Goal: Transaction & Acquisition: Purchase product/service

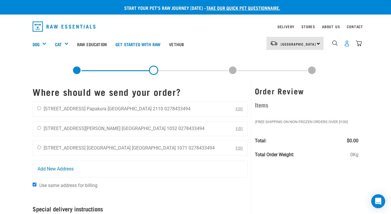
click at [347, 41] on img "dropdown navigation" at bounding box center [346, 43] width 6 height 6
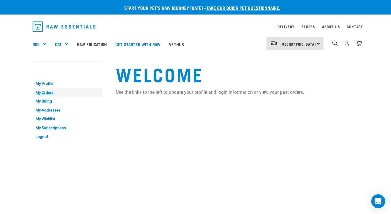
click at [47, 95] on link "My Orders" at bounding box center [68, 92] width 70 height 9
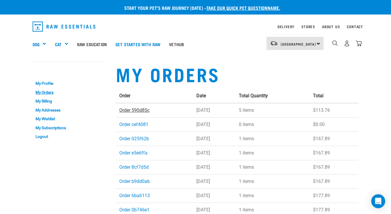
click at [135, 111] on link "Order 590d85c" at bounding box center [134, 111] width 30 height 6
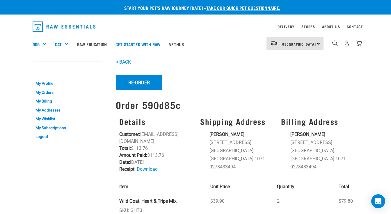
click at [331, 42] on div "0" at bounding box center [342, 44] width 38 height 23
click at [335, 43] on img "dropdown navigation" at bounding box center [335, 43] width 6 height 6
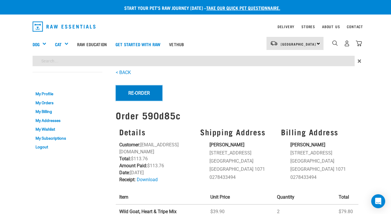
click at [154, 95] on button "Re-Order" at bounding box center [139, 92] width 46 height 15
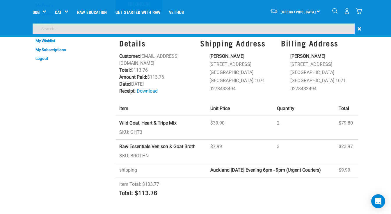
scroll to position [38, 0]
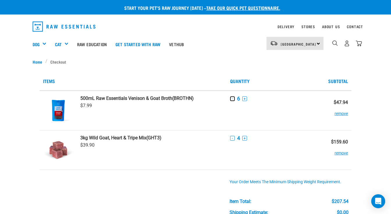
click at [232, 100] on button "-" at bounding box center [232, 98] width 5 height 5
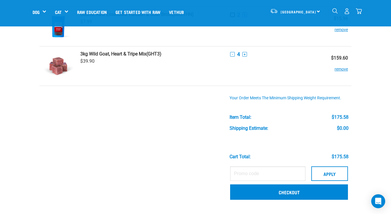
scroll to position [45, 0]
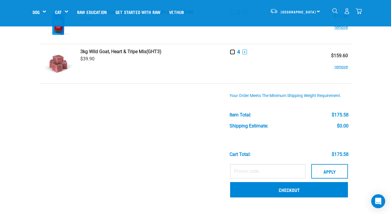
click at [232, 52] on button "-" at bounding box center [232, 52] width 5 height 5
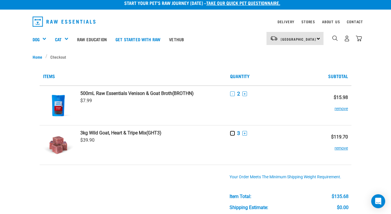
scroll to position [6, 0]
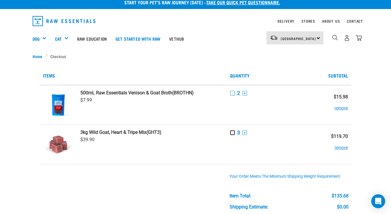
click at [231, 131] on button "-" at bounding box center [232, 132] width 5 height 5
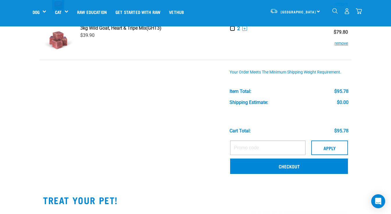
scroll to position [69, 0]
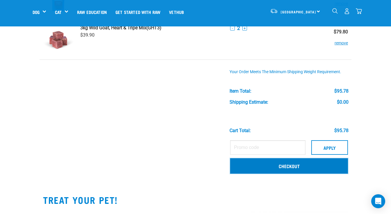
click at [288, 169] on link "Checkout" at bounding box center [289, 165] width 118 height 15
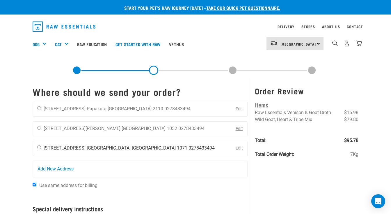
click at [188, 149] on li "0278433494" at bounding box center [201, 148] width 26 height 6
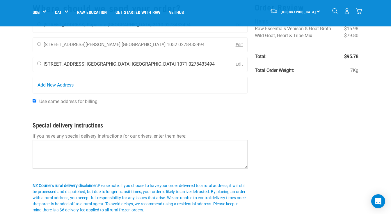
scroll to position [44, 0]
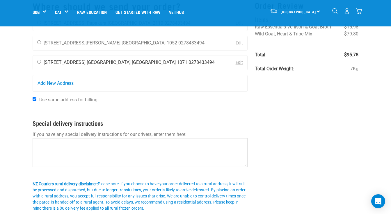
click at [54, 65] on li "[STREET_ADDRESS]" at bounding box center [65, 63] width 42 height 6
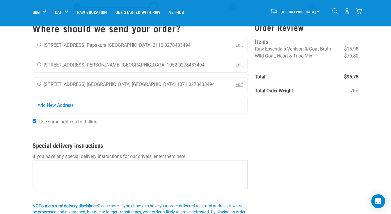
scroll to position [22, 0]
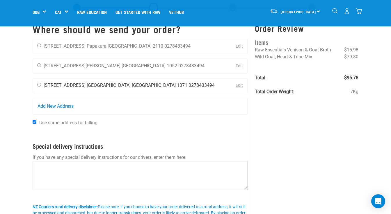
click at [40, 85] on input "radio" at bounding box center [39, 85] width 4 height 4
radio input "true"
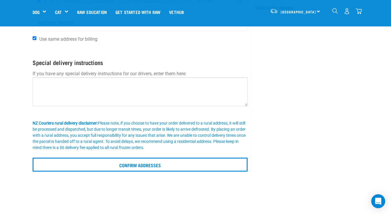
scroll to position [107, 0]
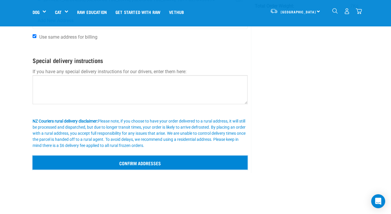
click at [138, 163] on input "Confirm addresses" at bounding box center [140, 163] width 215 height 14
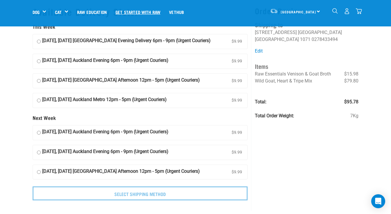
scroll to position [15, 0]
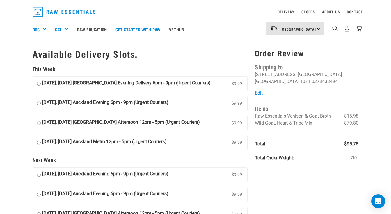
click at [41, 85] on label "[DATE], [DATE] [GEOGRAPHIC_DATA] Evening Delivery 6pm - 9pm (Urgent Couriers) $…" at bounding box center [140, 84] width 214 height 15
click at [41, 85] on input "[DATE], [DATE] [GEOGRAPHIC_DATA] Evening Delivery 6pm - 9pm (Urgent Couriers) $…" at bounding box center [39, 84] width 4 height 9
radio input "true"
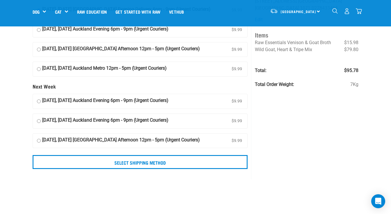
scroll to position [58, 0]
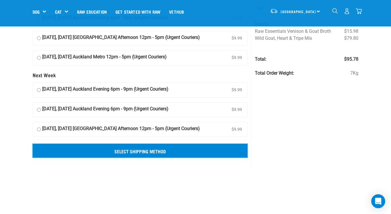
click at [176, 151] on input "Select Shipping Method" at bounding box center [140, 151] width 215 height 14
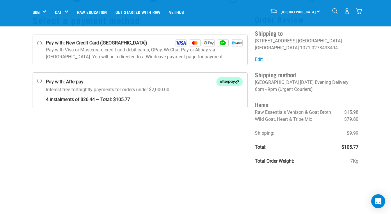
scroll to position [31, 0]
click at [51, 47] on p "Pay with Visa or Mastercard credit and debit cards, GPay, WeChat Pay or Alipay …" at bounding box center [144, 53] width 196 height 14
click at [42, 45] on input "Pay with: New Credit Card (Windcave)" at bounding box center [39, 42] width 5 height 5
radio input "true"
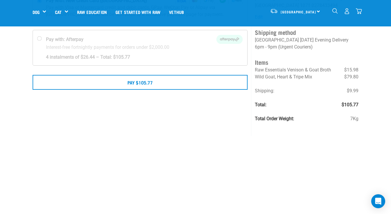
scroll to position [73, 0]
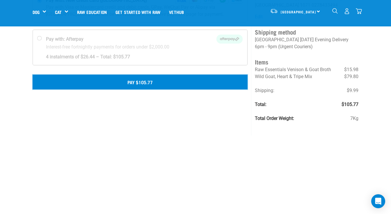
click at [213, 85] on button "Pay $105.77" at bounding box center [140, 82] width 215 height 15
